Goal: Information Seeking & Learning: Learn about a topic

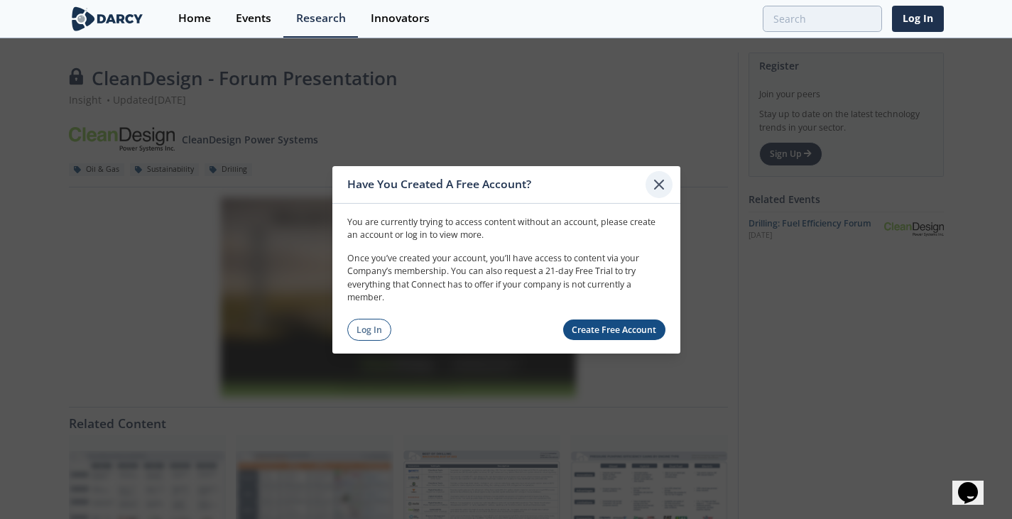
click at [653, 185] on icon at bounding box center [658, 183] width 17 height 17
click at [655, 179] on icon at bounding box center [658, 183] width 17 height 17
